Goal: Task Accomplishment & Management: Use online tool/utility

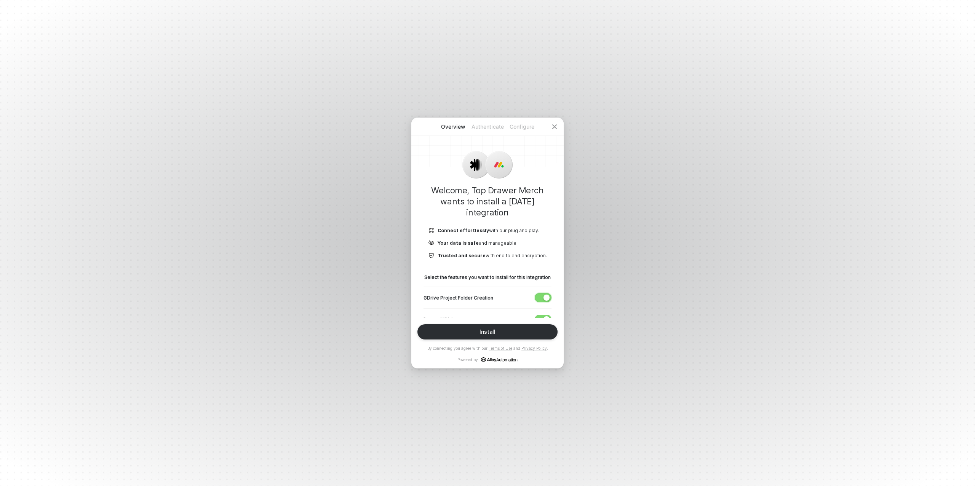
click at [542, 298] on button "button" at bounding box center [542, 297] width 17 height 9
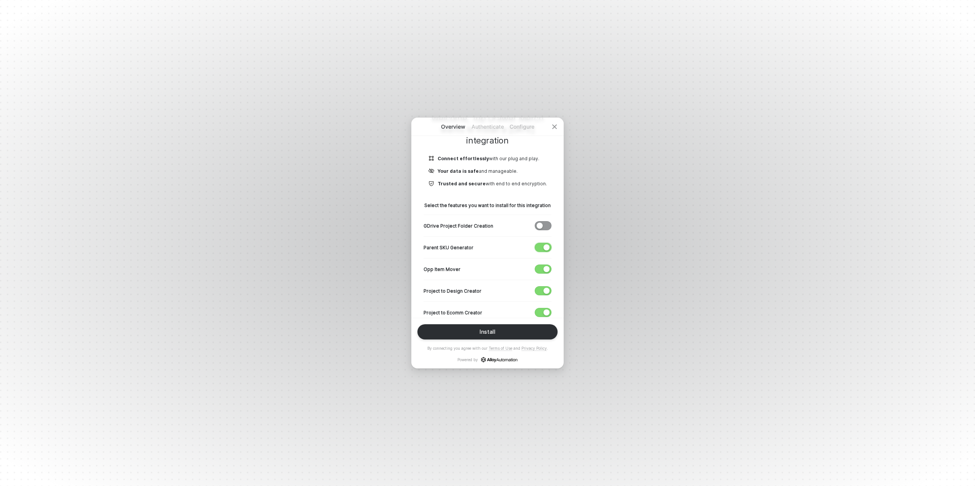
click at [542, 250] on span "button" at bounding box center [541, 247] width 13 height 8
click at [539, 265] on button "button" at bounding box center [542, 269] width 17 height 9
click at [543, 293] on span "button" at bounding box center [541, 291] width 13 height 8
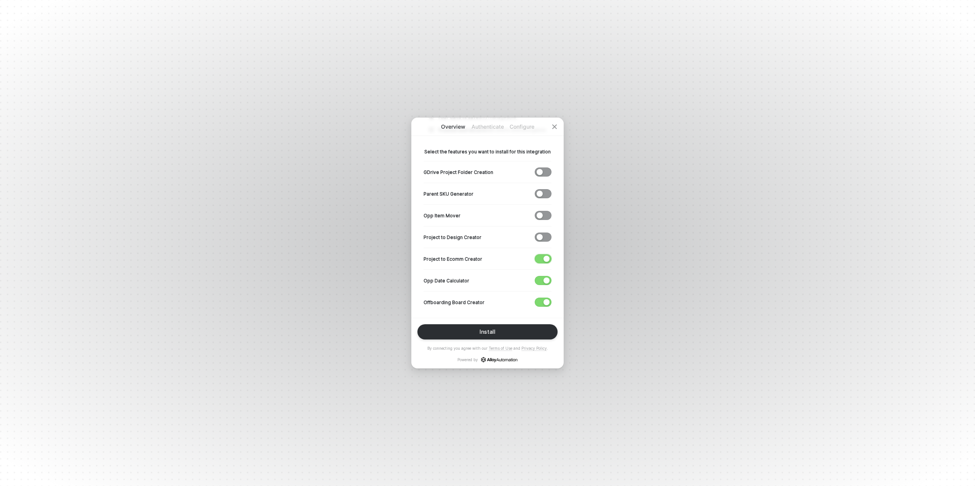
click at [541, 258] on span "button" at bounding box center [541, 259] width 13 height 8
click at [540, 279] on span "button" at bounding box center [541, 277] width 13 height 8
click at [484, 331] on div "Install" at bounding box center [487, 332] width 16 height 6
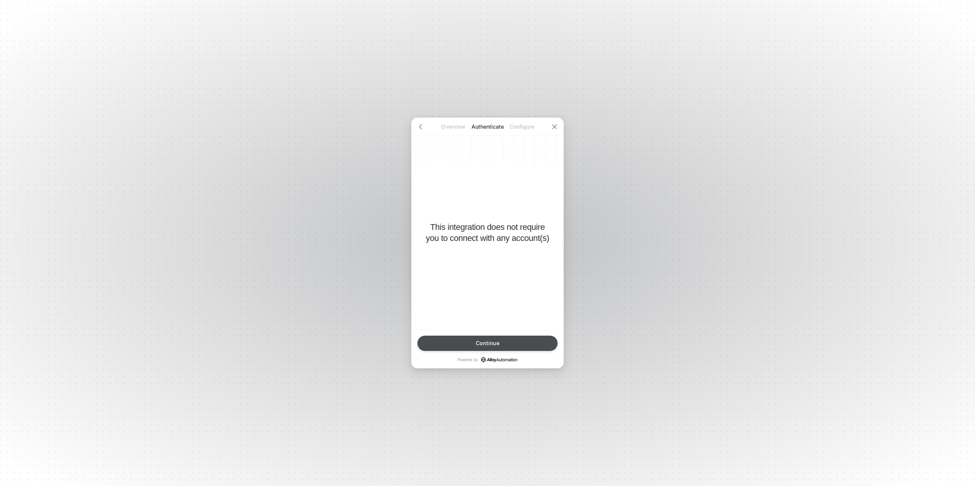
click at [482, 342] on div "Continue" at bounding box center [487, 343] width 24 height 6
click at [482, 342] on div "Finish" at bounding box center [487, 343] width 15 height 6
click at [482, 342] on div "Done" at bounding box center [487, 343] width 14 height 6
